Goal: Navigation & Orientation: Go to known website

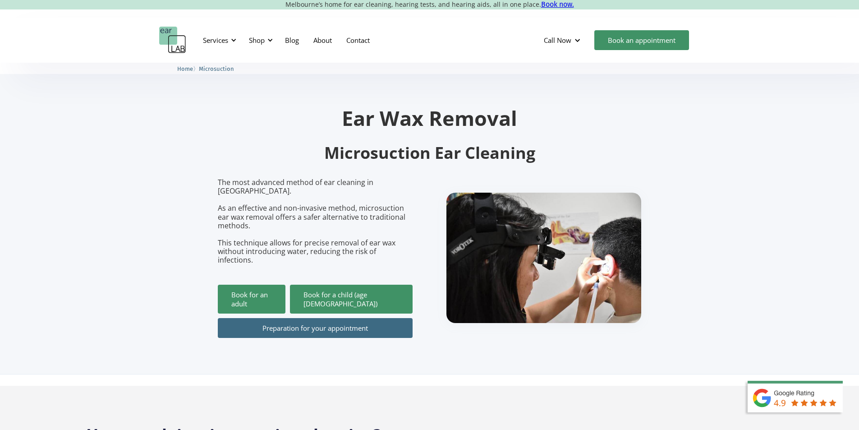
scroll to position [226, 0]
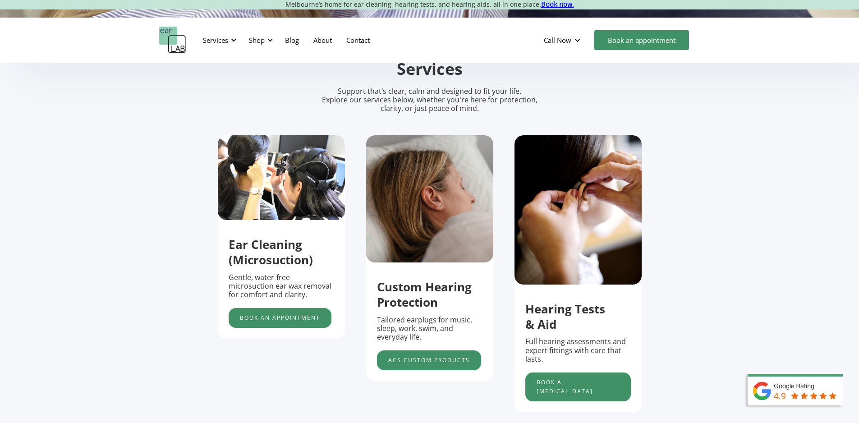
scroll to position [316, 0]
